Goal: Check status: Check status

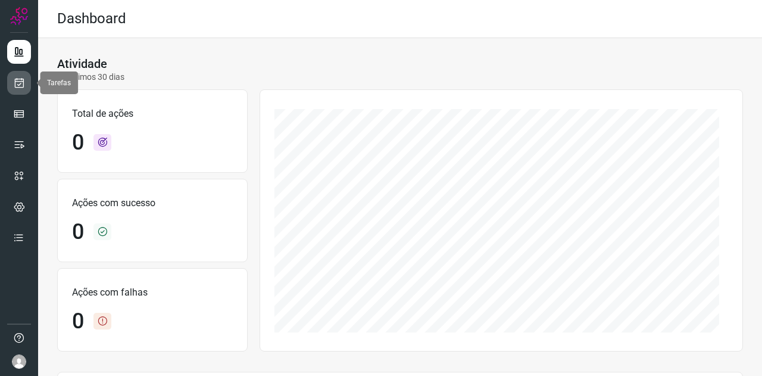
click at [17, 81] on icon at bounding box center [19, 83] width 13 height 12
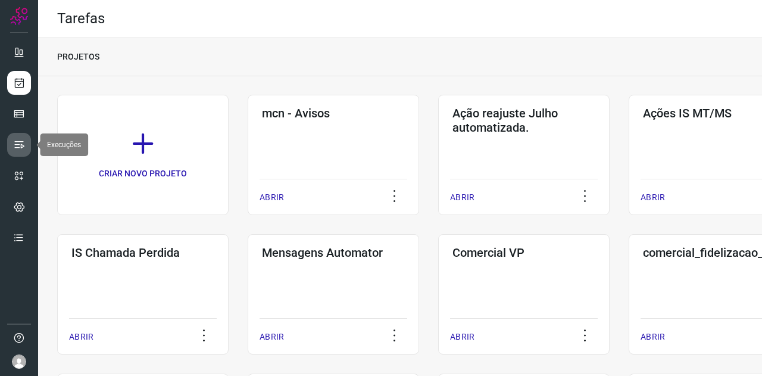
click at [18, 136] on link at bounding box center [19, 145] width 24 height 24
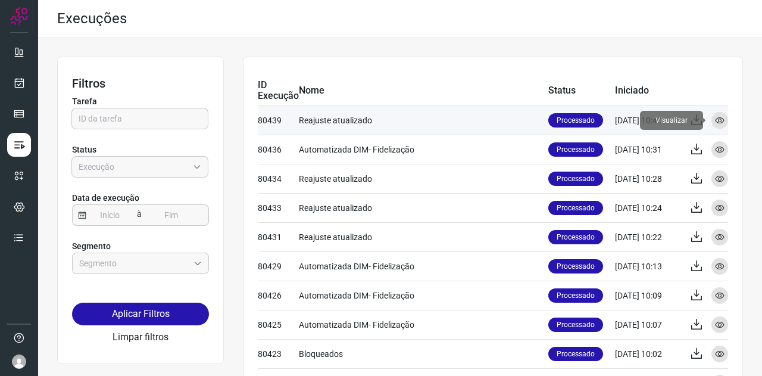
click at [715, 120] on icon at bounding box center [720, 120] width 10 height 10
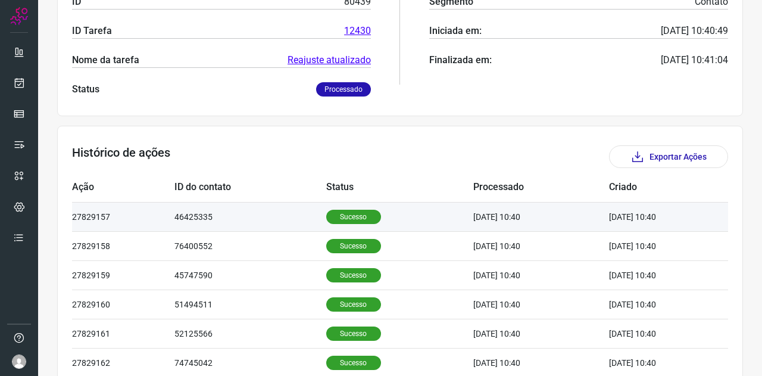
scroll to position [238, 0]
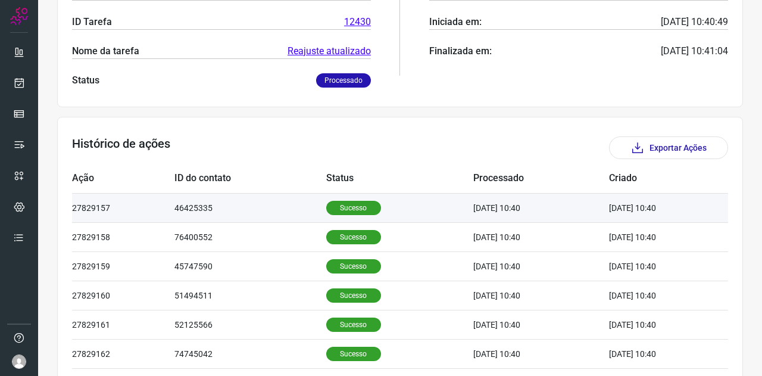
click at [548, 209] on td "[DATE] 10:40" at bounding box center [541, 207] width 136 height 29
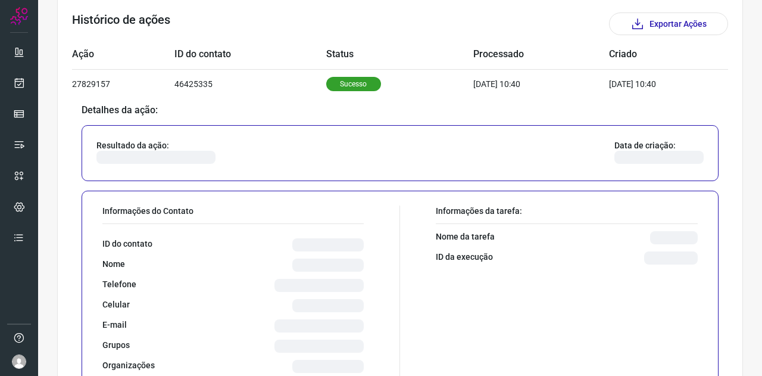
scroll to position [476, 0]
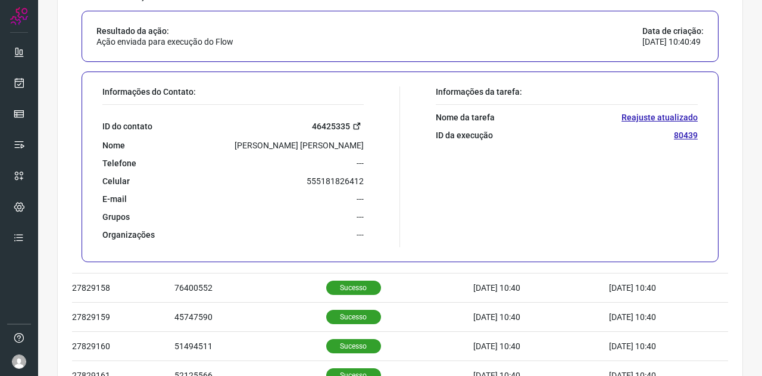
click at [327, 123] on link "46425335" at bounding box center [338, 126] width 52 height 14
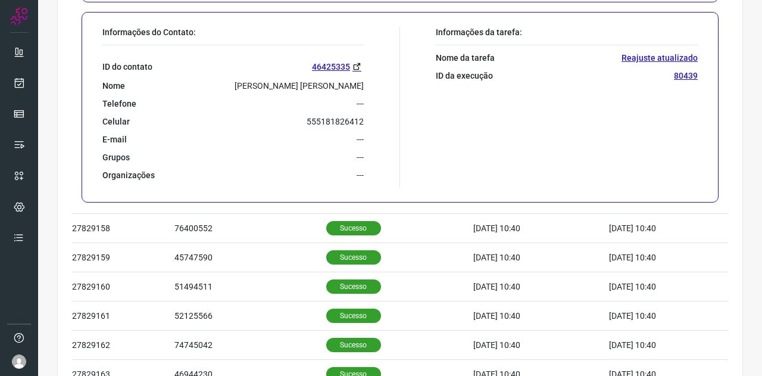
scroll to position [357, 0]
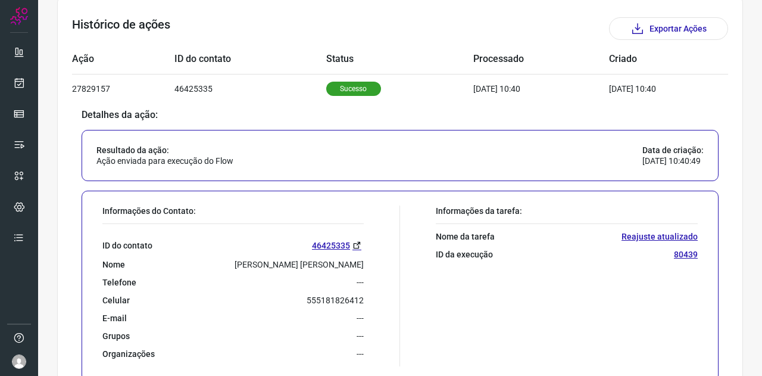
click at [675, 253] on p "80439" at bounding box center [686, 254] width 24 height 11
click at [330, 245] on link "46425335" at bounding box center [338, 245] width 52 height 14
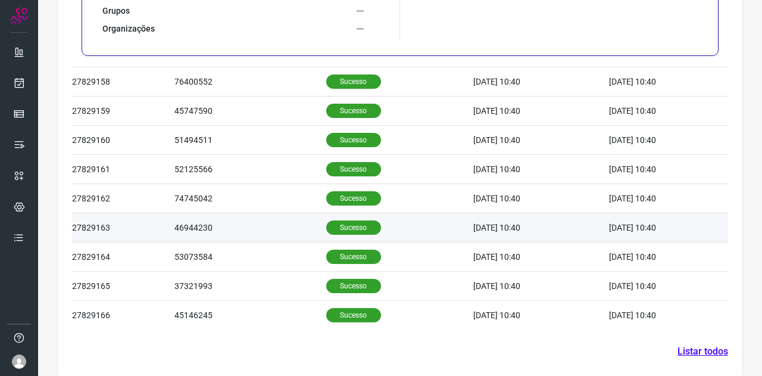
scroll to position [694, 0]
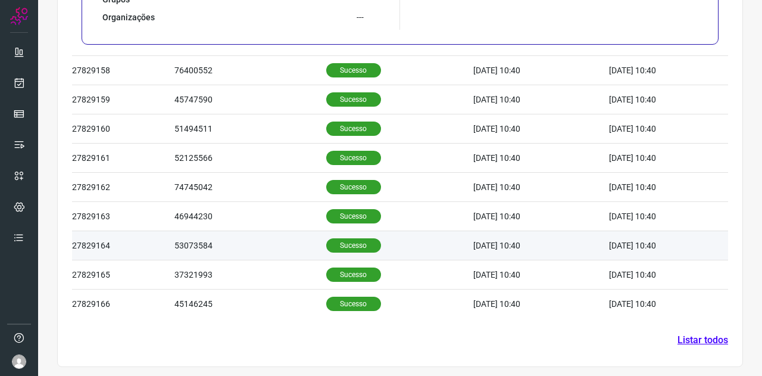
click at [189, 241] on td "53073584" at bounding box center [250, 245] width 152 height 29
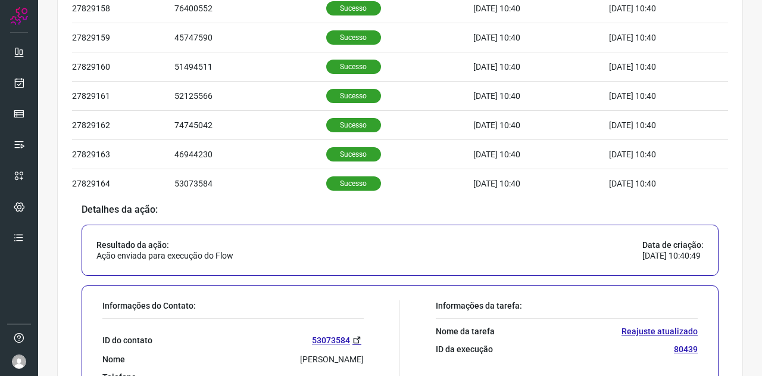
scroll to position [644, 0]
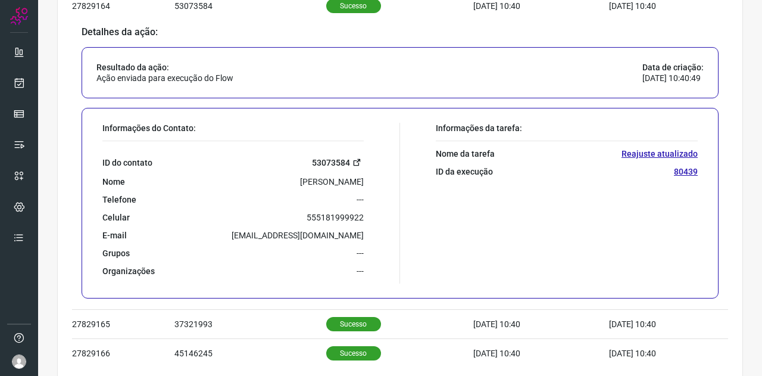
click at [326, 160] on link "53073584" at bounding box center [338, 162] width 52 height 14
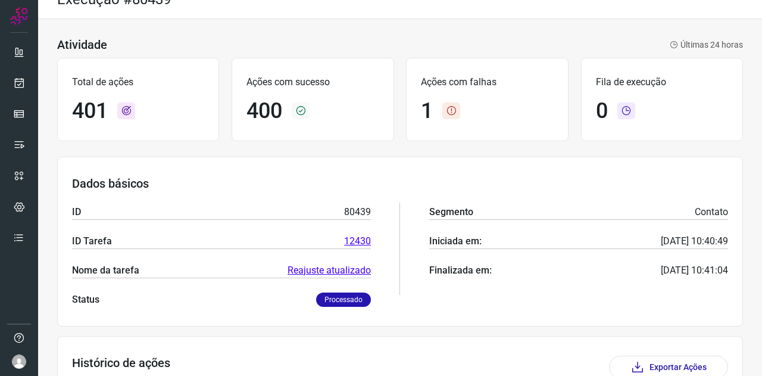
scroll to position [0, 0]
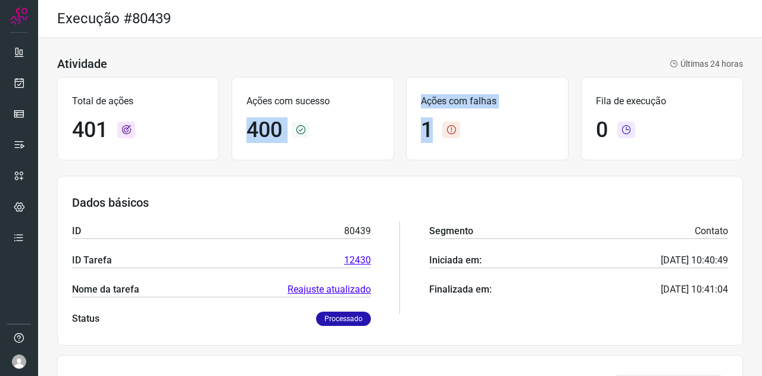
drag, startPoint x: 234, startPoint y: 120, endPoint x: 510, endPoint y: 121, distance: 275.6
click at [497, 121] on div "Total de ações 401 Ações com sucesso 400 Ações com falhas 1 Fila de execução 0" at bounding box center [400, 118] width 686 height 95
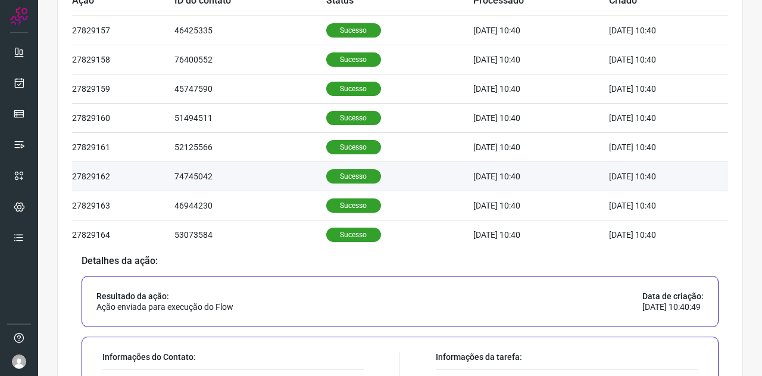
scroll to position [417, 0]
